Goal: Information Seeking & Learning: Learn about a topic

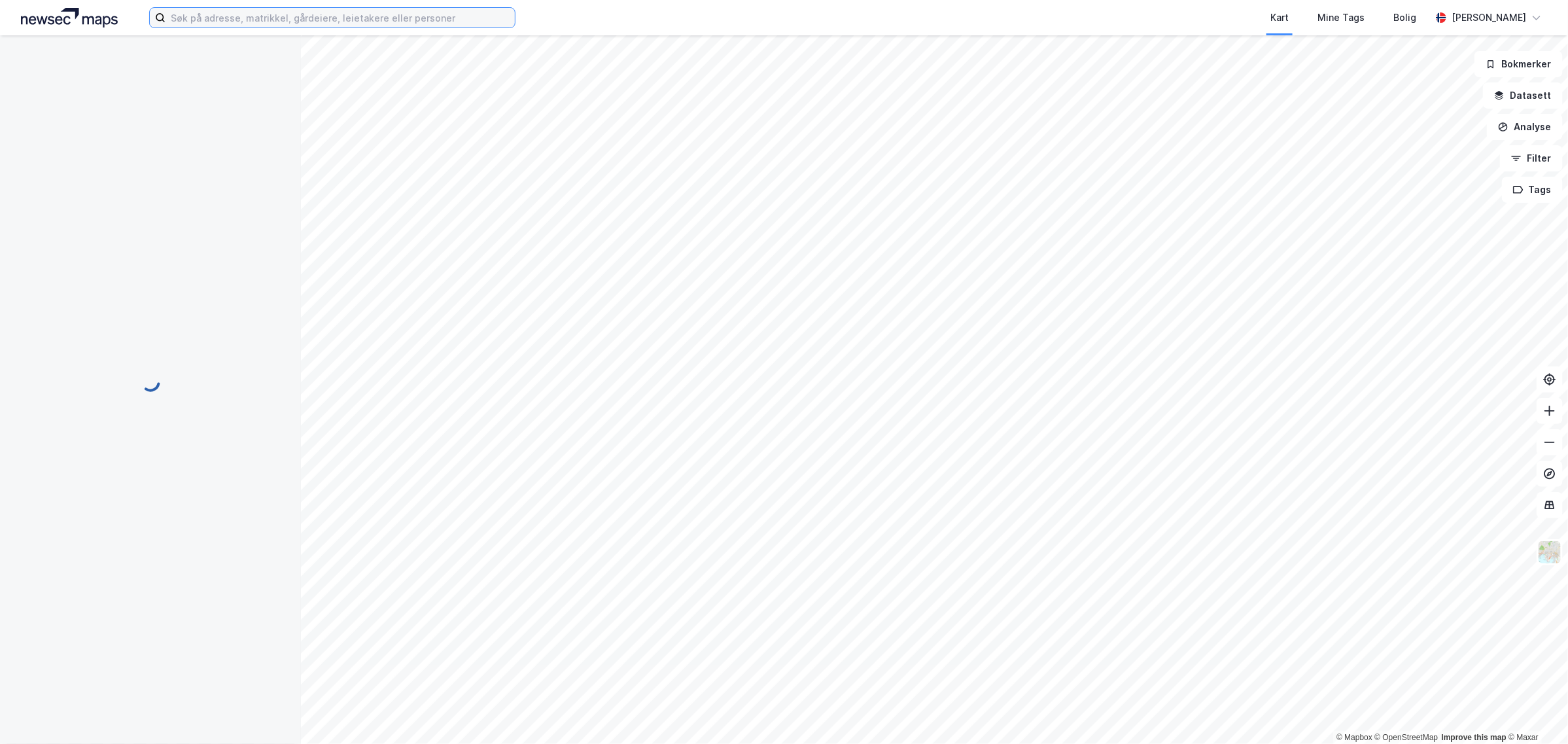
click at [190, 15] on input at bounding box center [340, 18] width 350 height 20
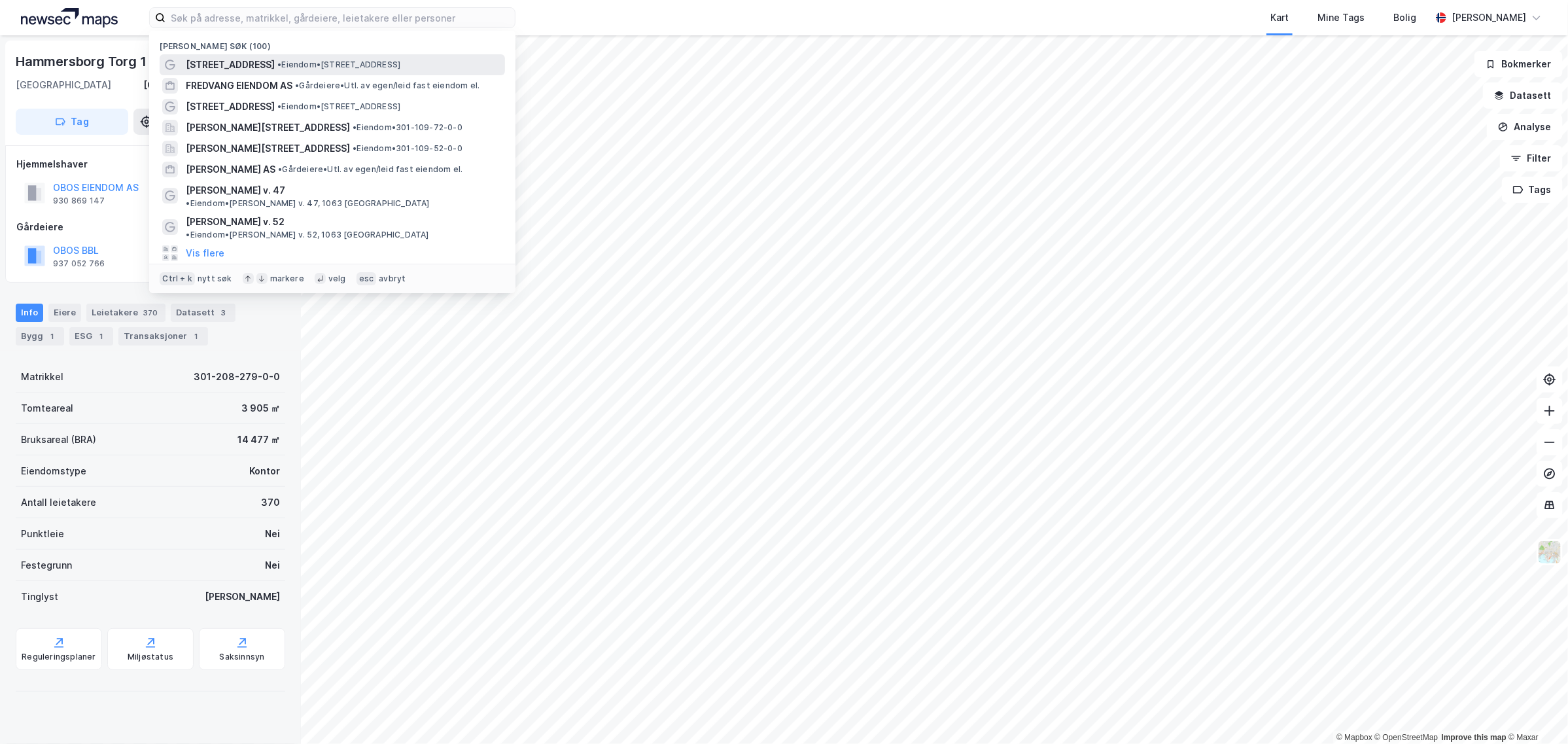
click at [237, 63] on span "[STREET_ADDRESS]" at bounding box center [230, 65] width 89 height 16
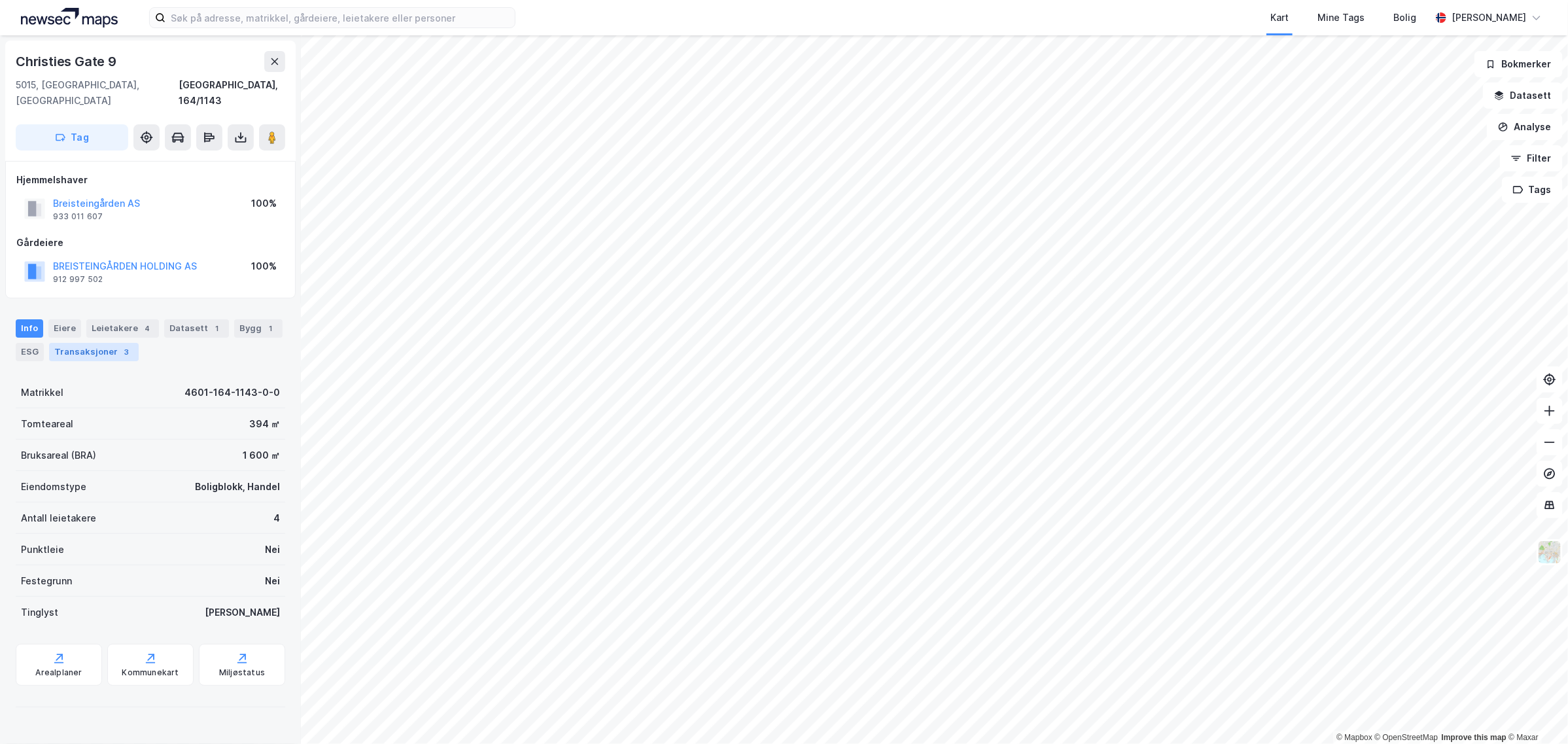
click at [82, 343] on div "Transaksjoner 3" at bounding box center [94, 352] width 90 height 18
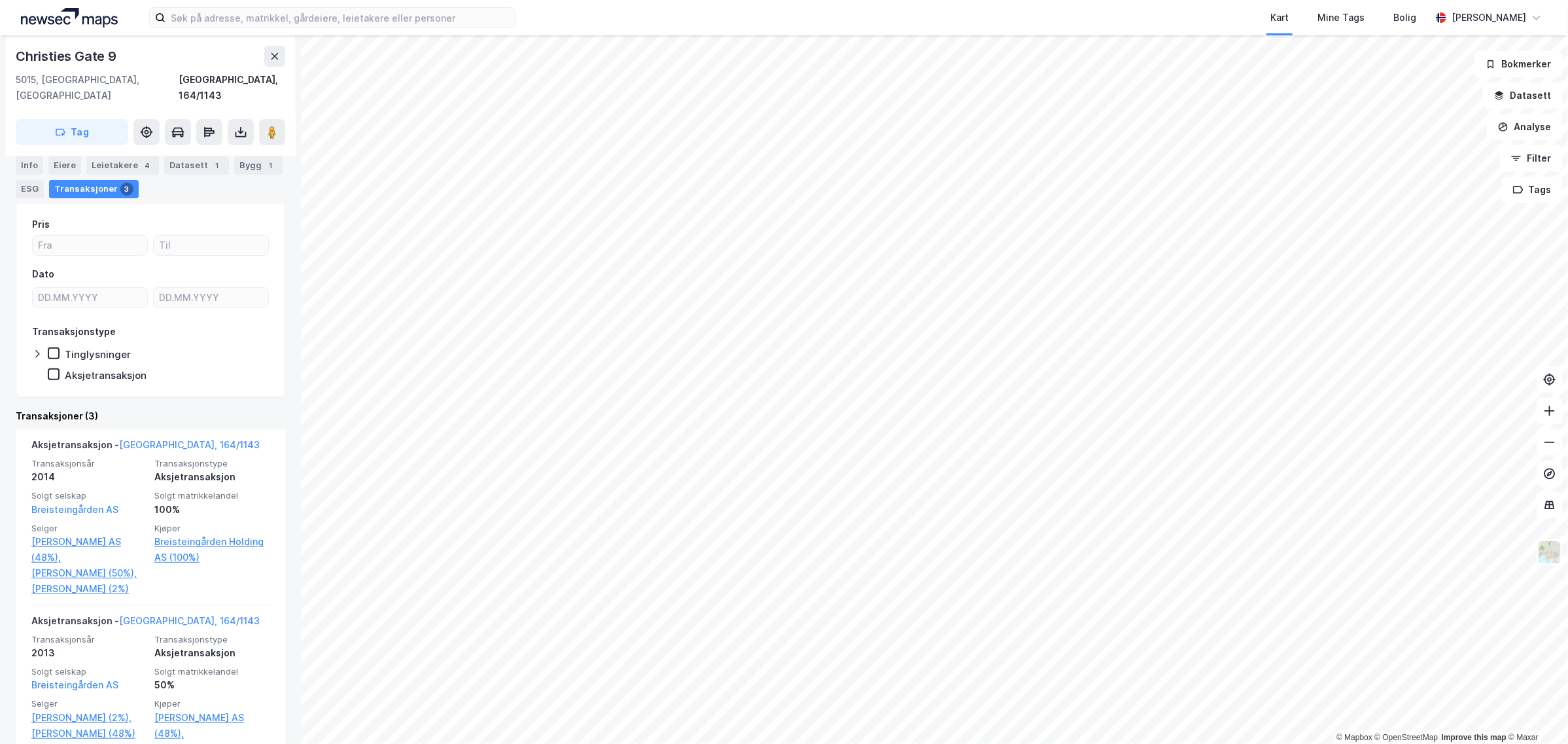
scroll to position [245, 0]
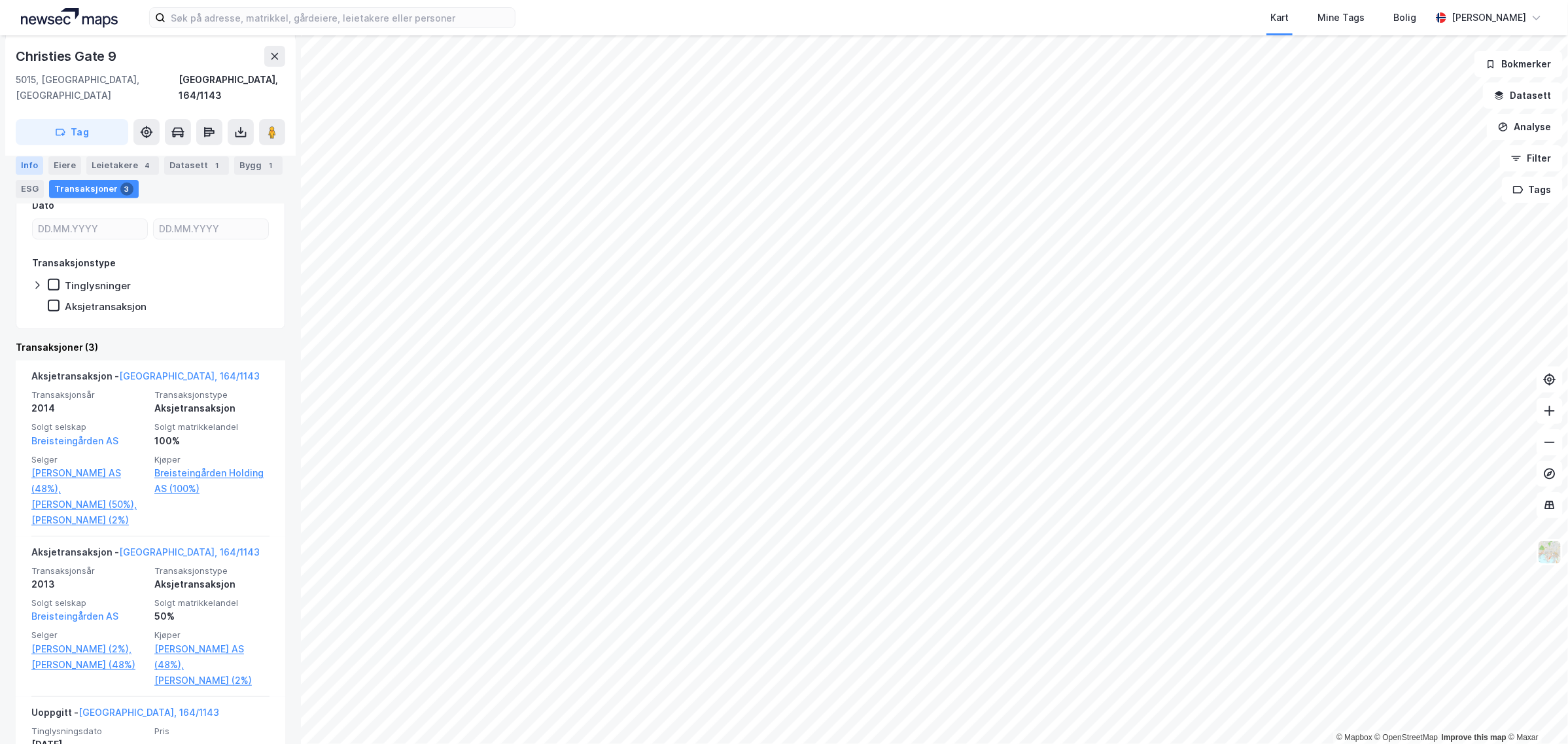
click at [28, 159] on div "Info" at bounding box center [30, 165] width 28 height 18
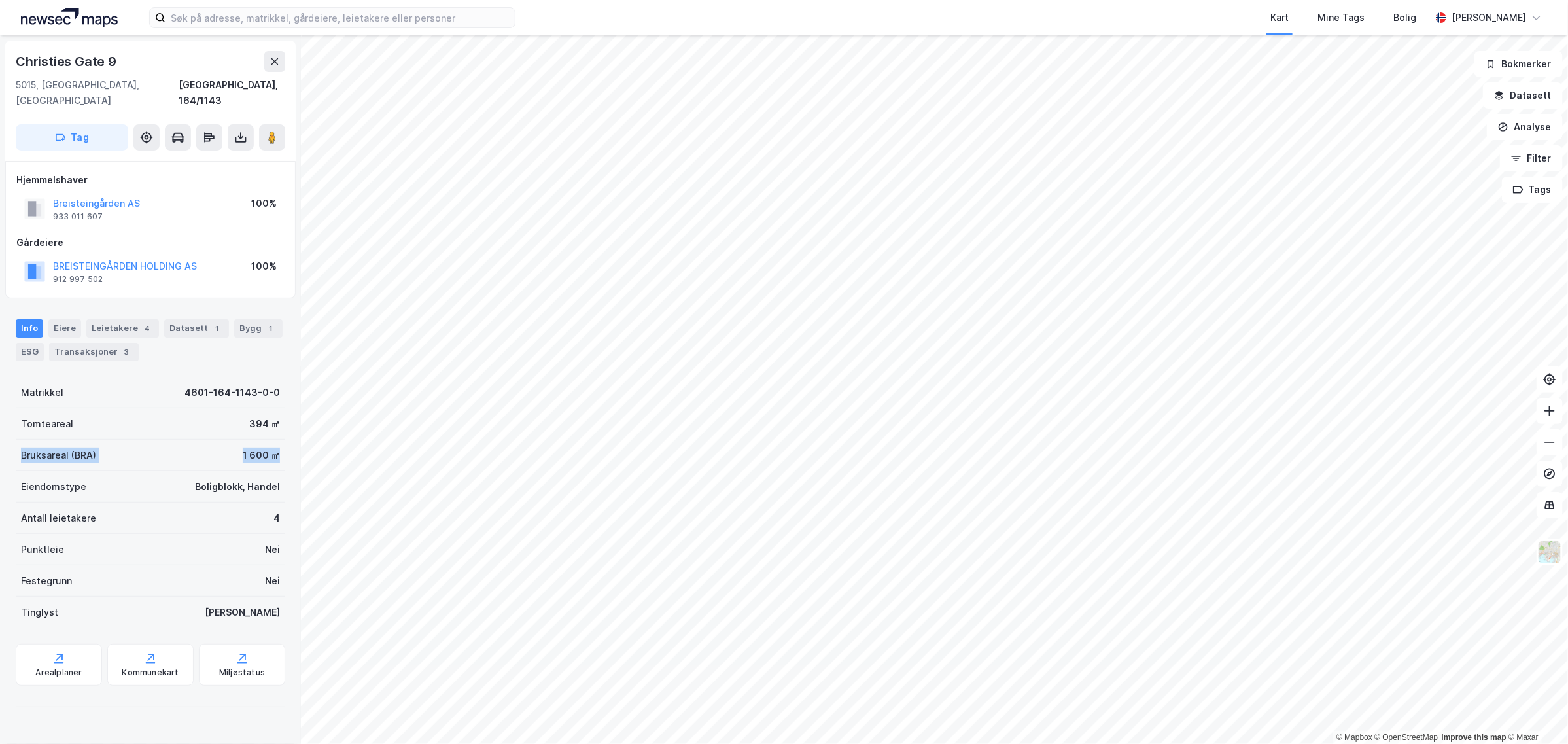
drag, startPoint x: 18, startPoint y: 442, endPoint x: 288, endPoint y: 429, distance: 270.3
click at [288, 429] on div "Christies [STREET_ADDRESS], 164/1143 Tag Hjemmelshaver Breisteingården AS 933 0…" at bounding box center [150, 390] width 301 height 708
